Goal: Information Seeking & Learning: Check status

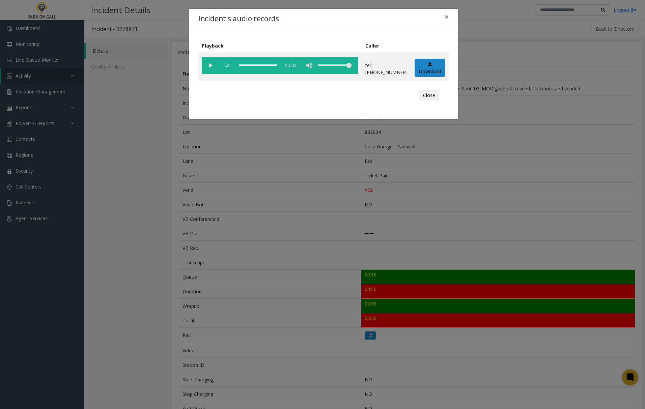
scroll to position [90, 0]
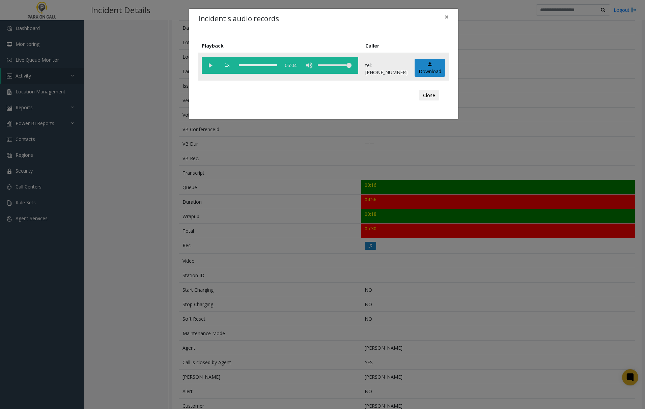
click at [209, 64] on vg-play-pause at bounding box center [210, 65] width 17 height 17
click at [208, 64] on vg-play-pause at bounding box center [210, 65] width 17 height 17
click at [209, 65] on vg-play-pause at bounding box center [210, 65] width 17 height 17
click at [210, 64] on vg-play-pause at bounding box center [210, 65] width 17 height 17
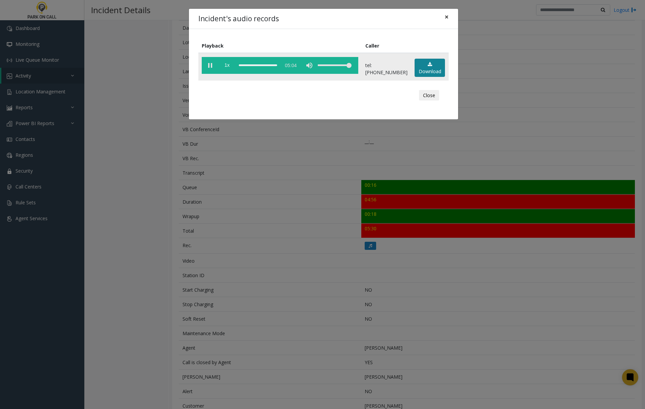
drag, startPoint x: 447, startPoint y: 17, endPoint x: 423, endPoint y: 65, distance: 54.0
click at [447, 17] on span "×" at bounding box center [446, 16] width 4 height 9
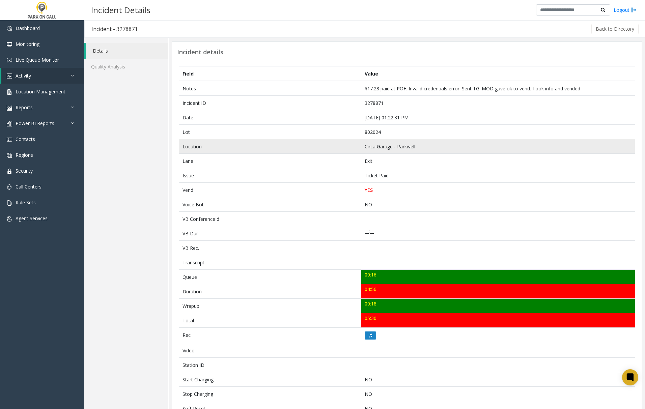
scroll to position [45, 0]
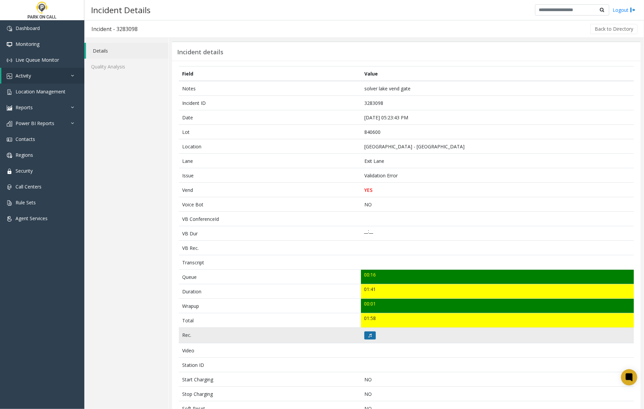
click at [365, 339] on button at bounding box center [369, 336] width 11 height 8
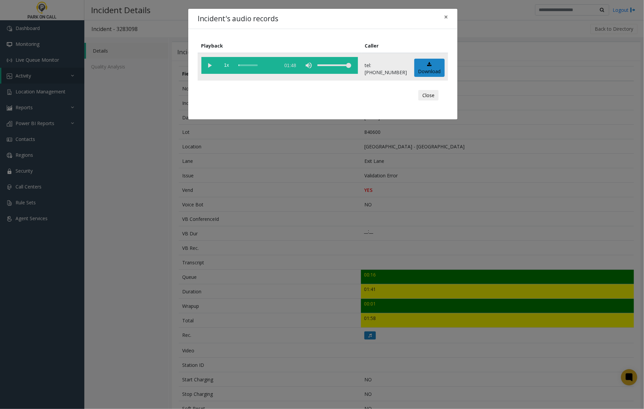
click at [209, 65] on vg-play-pause at bounding box center [209, 65] width 17 height 17
click at [240, 65] on div "scrub bar" at bounding box center [257, 65] width 38 height 17
click at [446, 18] on span "×" at bounding box center [446, 16] width 4 height 9
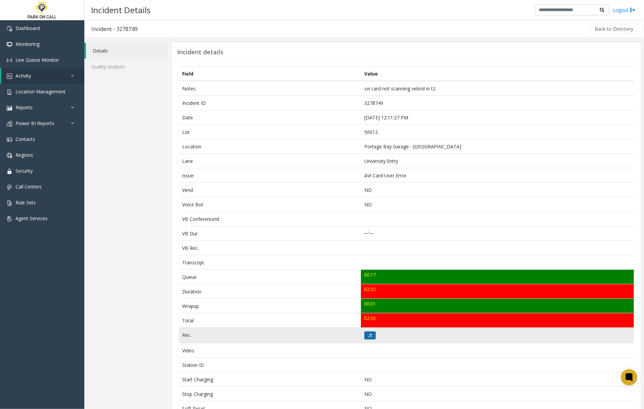
click at [368, 337] on icon at bounding box center [369, 336] width 3 height 4
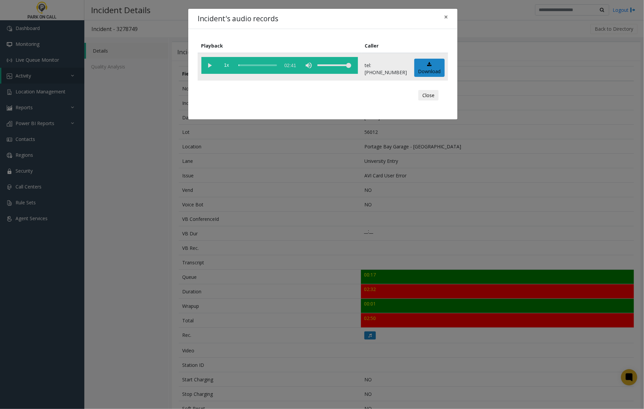
click at [209, 65] on vg-play-pause at bounding box center [209, 65] width 17 height 17
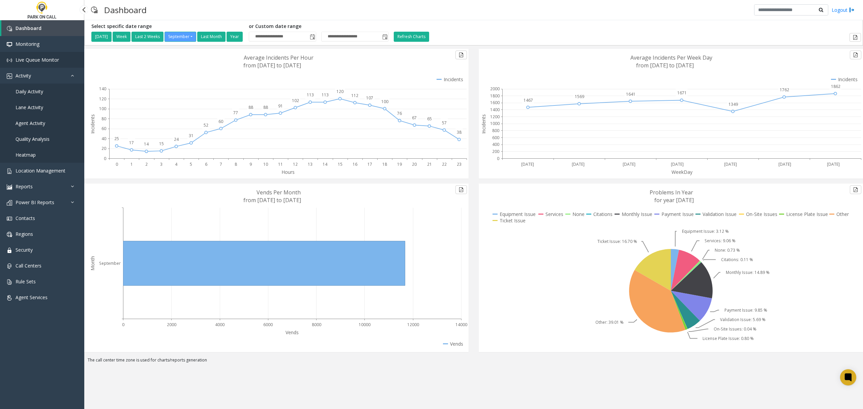
click at [42, 57] on span "Live Queue Monitor" at bounding box center [38, 60] width 44 height 6
